Goal: Download file/media

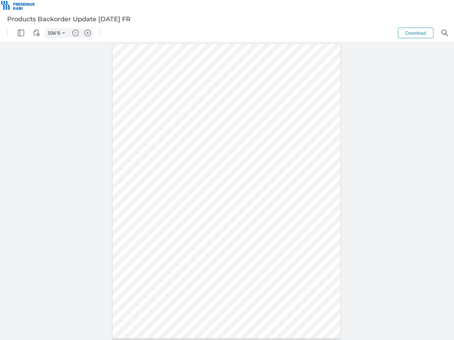
click at [21, 33] on img "Panel" at bounding box center [21, 33] width 6 height 6
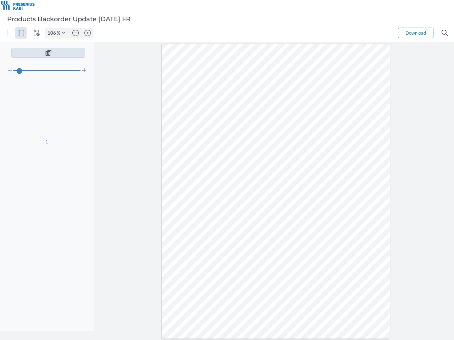
click at [36, 33] on img "View Controls" at bounding box center [36, 33] width 6 height 6
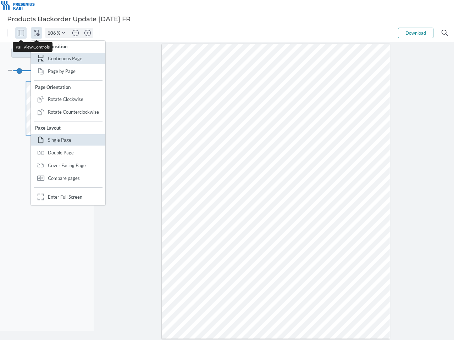
click at [53, 33] on input "106" at bounding box center [50, 33] width 11 height 6
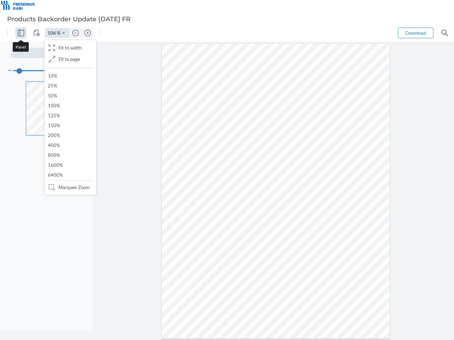
click at [63, 33] on img "Zoom Controls" at bounding box center [63, 33] width 3 height 3
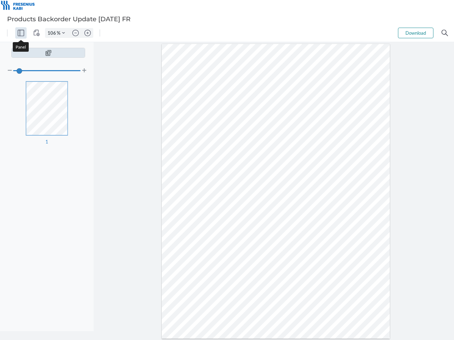
click at [75, 33] on img "Zoom out" at bounding box center [75, 33] width 6 height 6
click at [88, 33] on img "Zoom in" at bounding box center [87, 33] width 6 height 6
type input "106"
click at [415, 33] on button "Download" at bounding box center [415, 33] width 35 height 11
click at [444, 33] on img "Search" at bounding box center [444, 33] width 6 height 6
